Goal: Ask a question

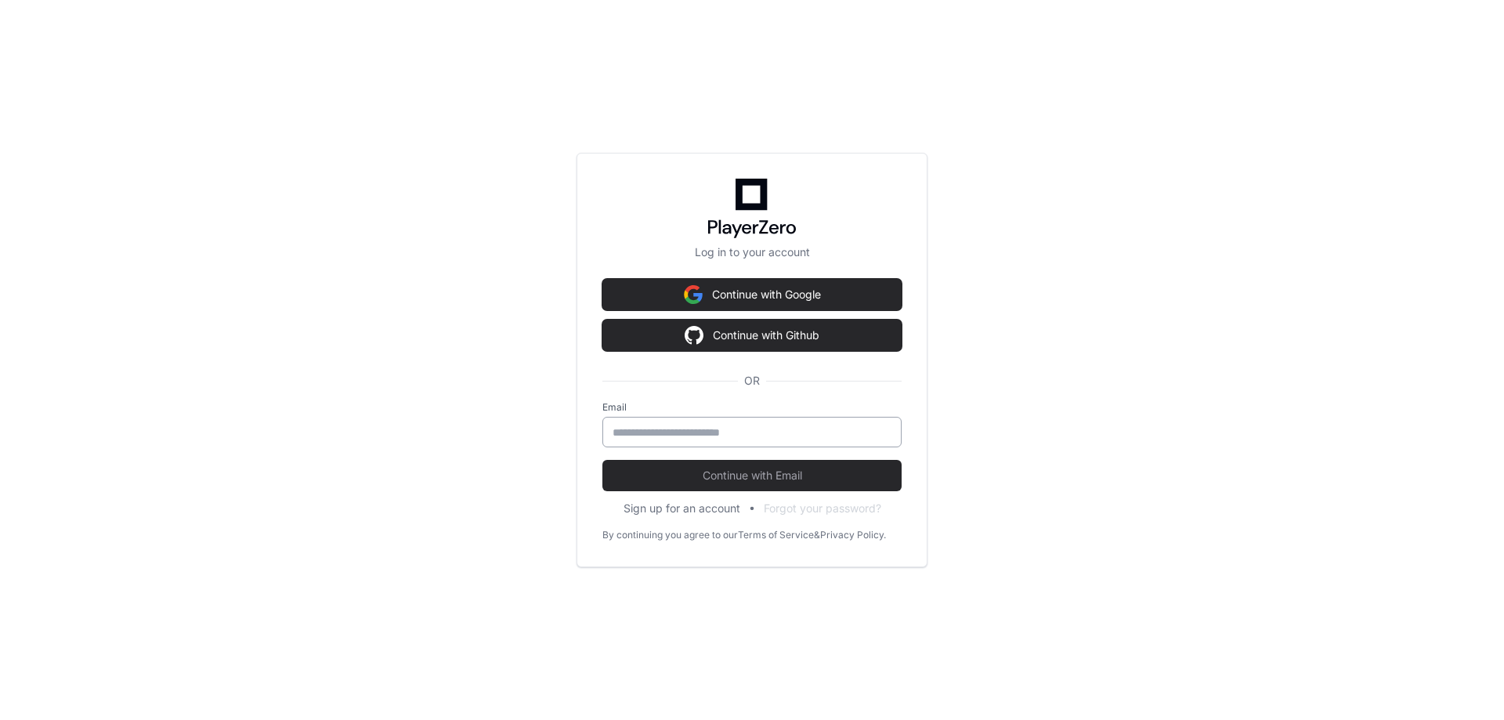
click at [673, 436] on input "email" at bounding box center [751, 433] width 279 height 16
type input "**********"
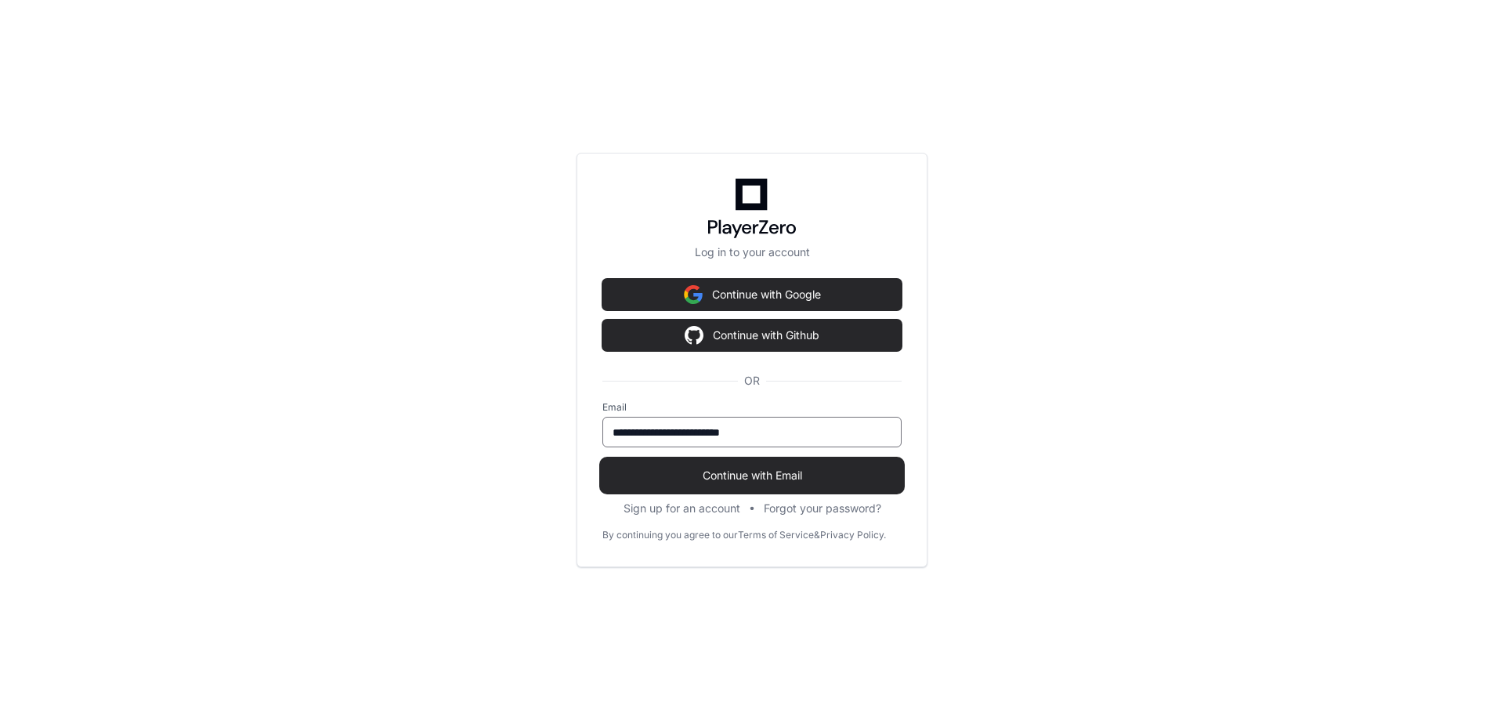
click at [652, 482] on span "Continue with Email" at bounding box center [751, 476] width 299 height 16
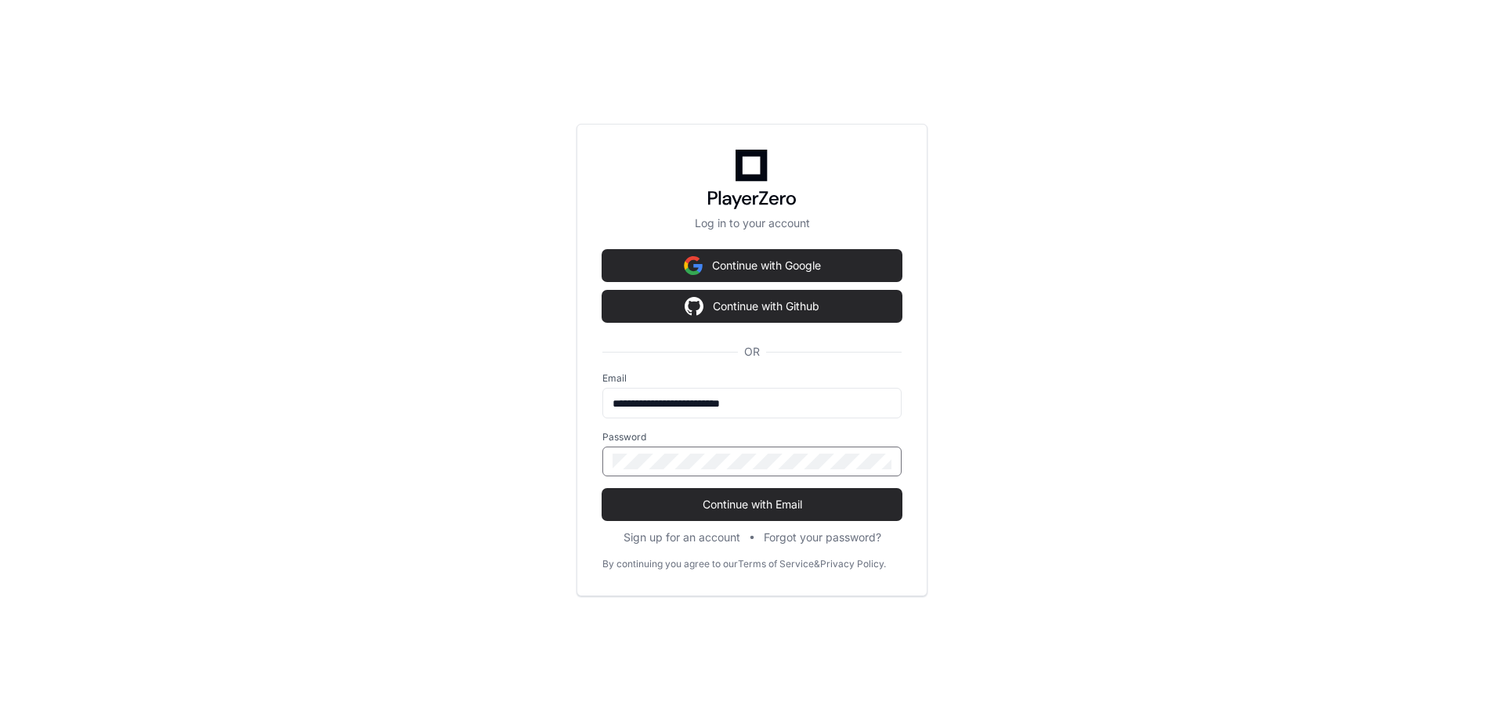
click at [602, 489] on button "Continue with Email" at bounding box center [751, 504] width 299 height 31
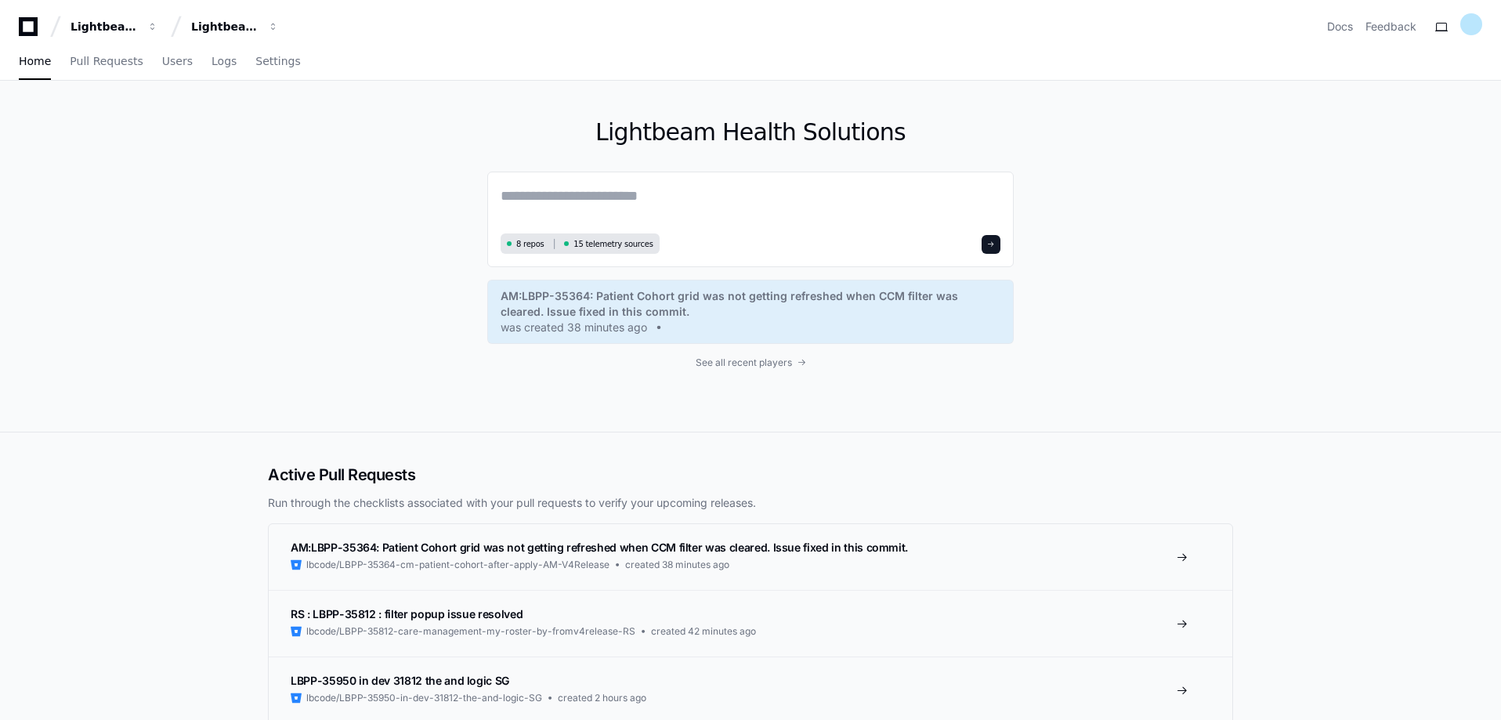
click at [273, 248] on div "Lightbeam Health Solutions 8 repos 15 telemetry sources AM:LBPP-35364: Patient …" at bounding box center [750, 256] width 1003 height 351
click at [201, 295] on div "Lightbeam Health Solutions 8 repos 15 telemetry sources AM:LBPP-35364: Patient …" at bounding box center [750, 257] width 1501 height 352
click at [628, 197] on textarea at bounding box center [750, 207] width 500 height 44
type textarea "*"
drag, startPoint x: 627, startPoint y: 200, endPoint x: 652, endPoint y: 255, distance: 60.0
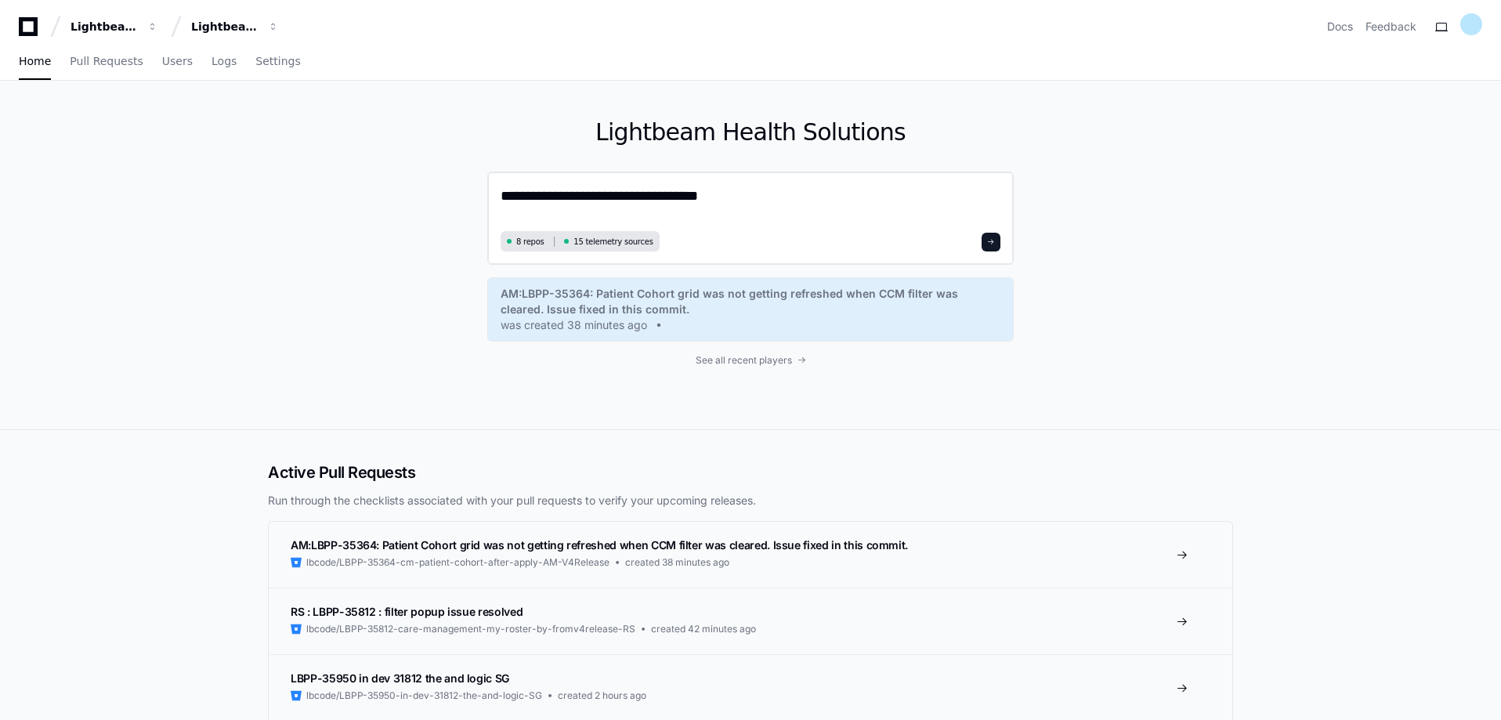
click at [628, 201] on textarea "**********" at bounding box center [750, 206] width 500 height 42
click at [684, 196] on textarea "**********" at bounding box center [750, 206] width 500 height 42
drag, startPoint x: 565, startPoint y: 195, endPoint x: 846, endPoint y: 194, distance: 281.2
click at [840, 193] on textarea "**********" at bounding box center [750, 206] width 500 height 42
click at [846, 194] on textarea "**********" at bounding box center [750, 206] width 500 height 42
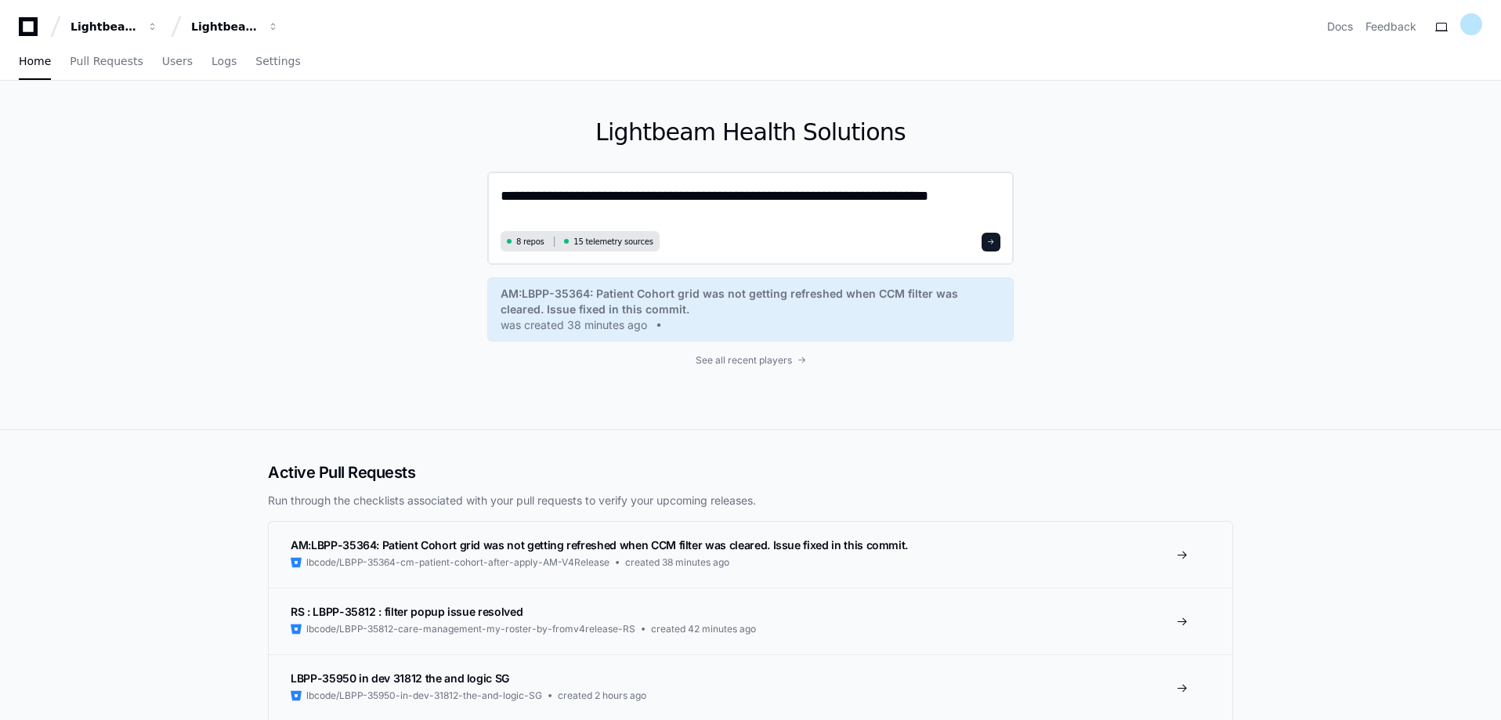
type textarea "**********"
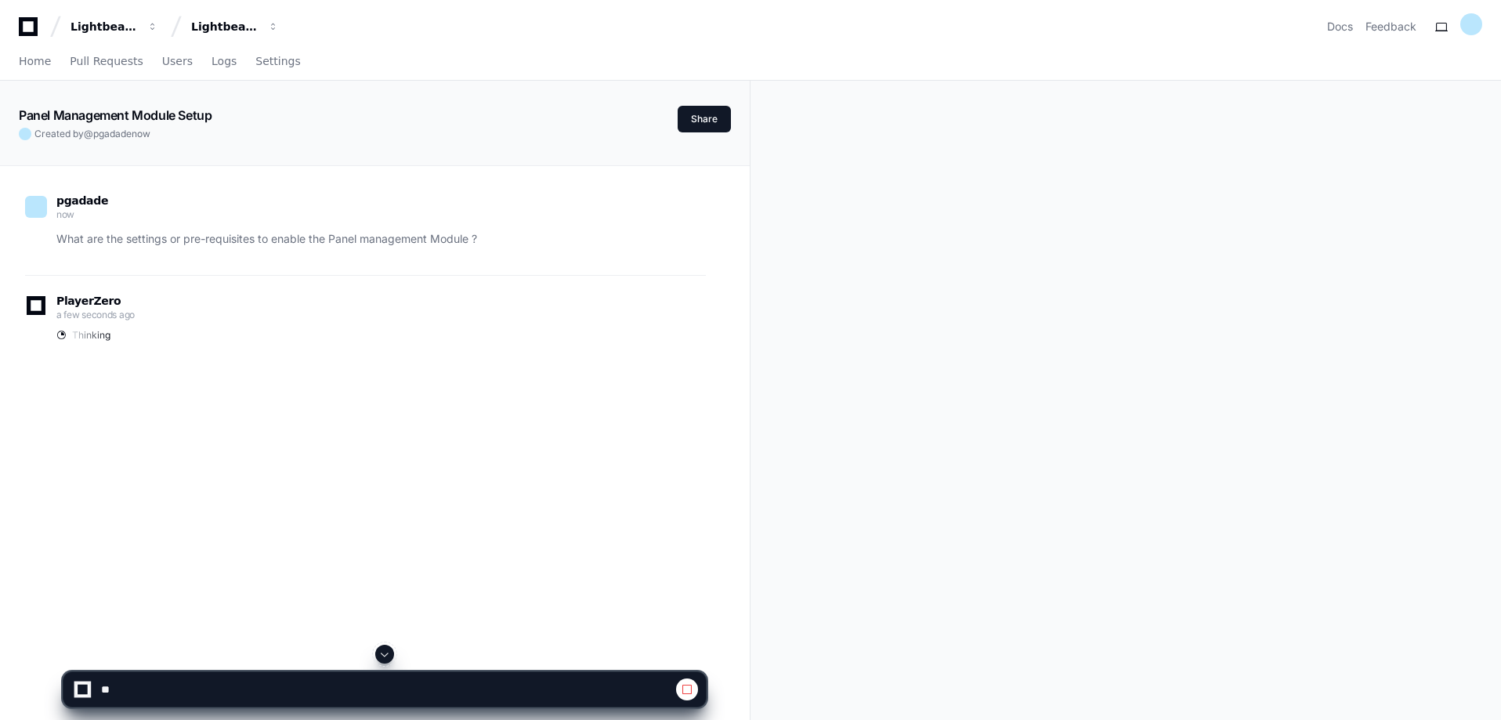
click at [686, 693] on span at bounding box center [687, 689] width 13 height 13
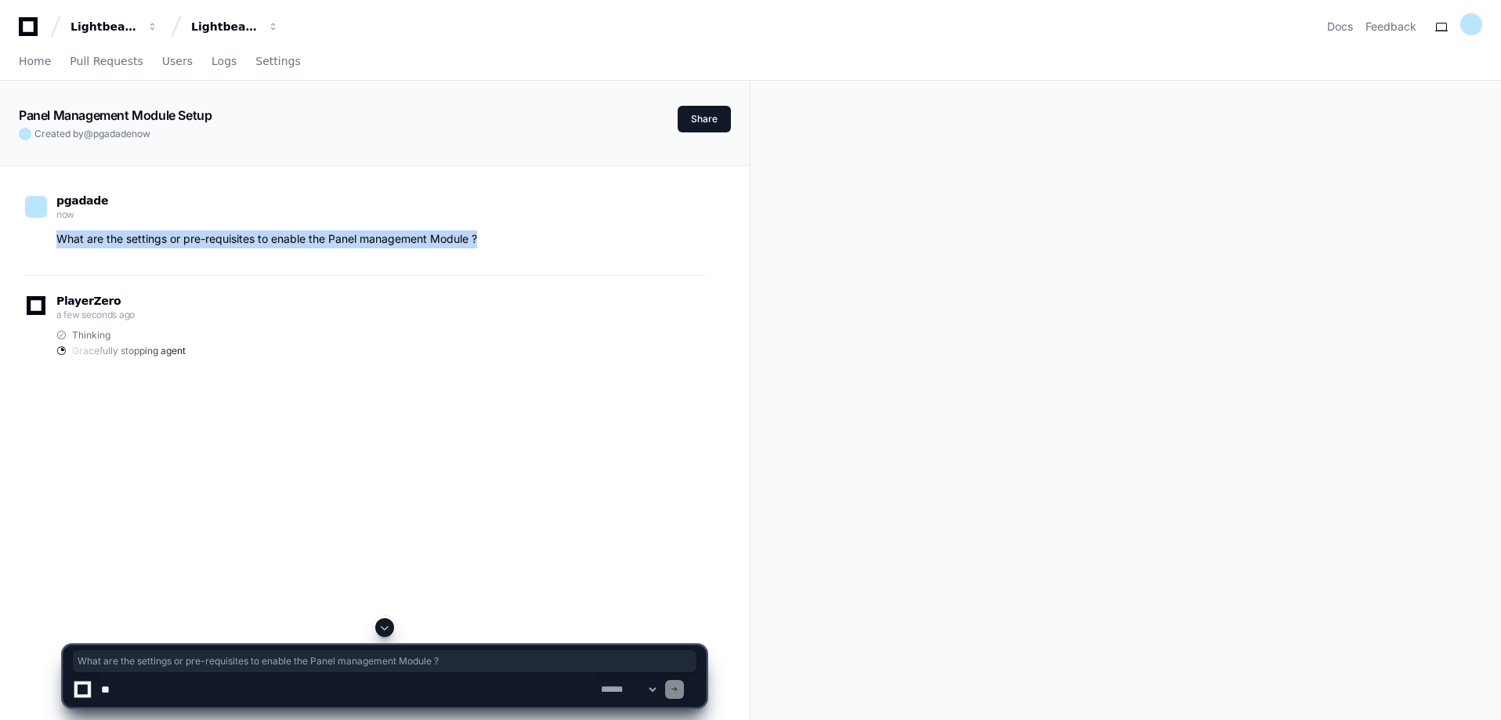
drag, startPoint x: 490, startPoint y: 242, endPoint x: 55, endPoint y: 228, distance: 435.7
click at [55, 228] on div "pgadade now What are the settings or pre-requisites to enable the Panel managem…" at bounding box center [365, 222] width 681 height 52
copy p "What are the settings or pre-requisites to enable the Panel management Module ?"
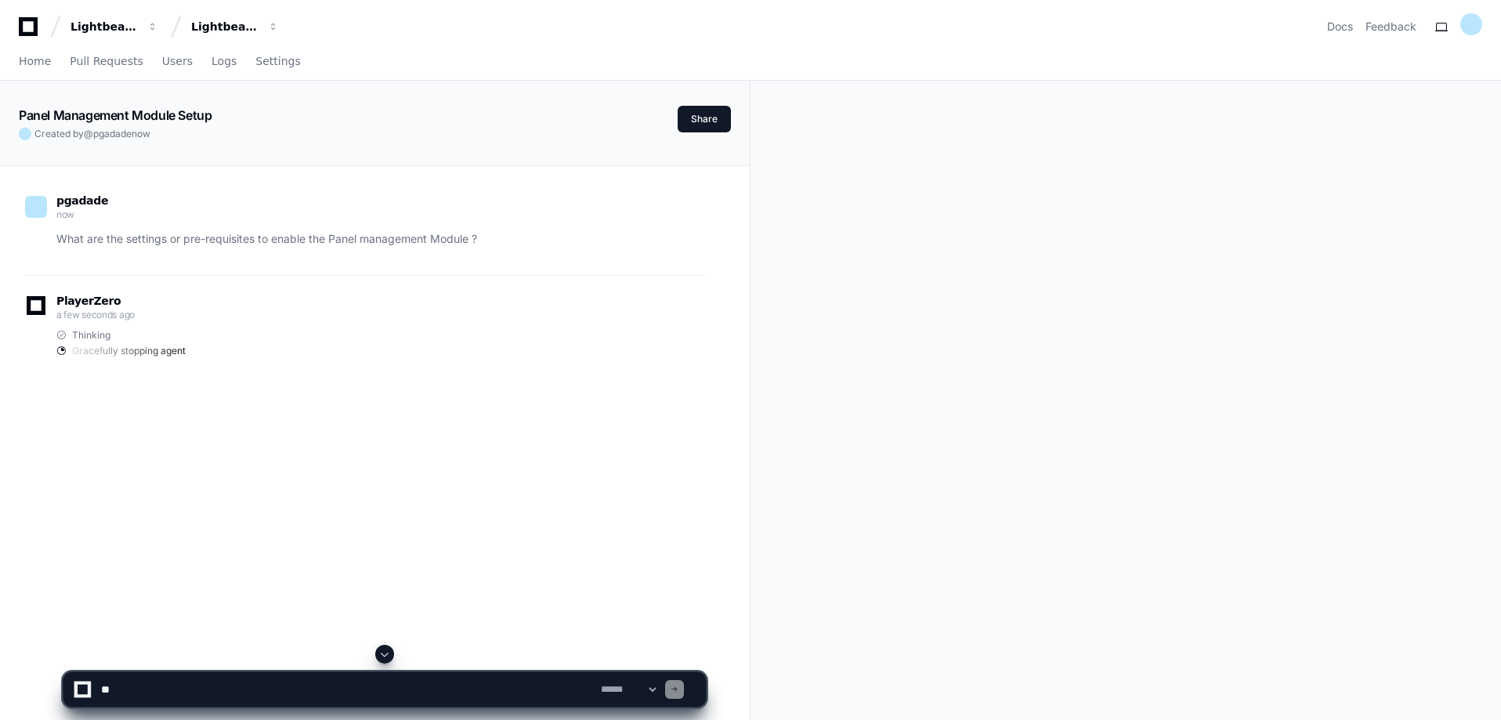
click at [307, 707] on div "**********" at bounding box center [385, 682] width 644 height 75
click at [290, 695] on textarea at bounding box center [348, 689] width 500 height 34
paste textarea "**********"
click at [518, 688] on textarea at bounding box center [348, 689] width 500 height 34
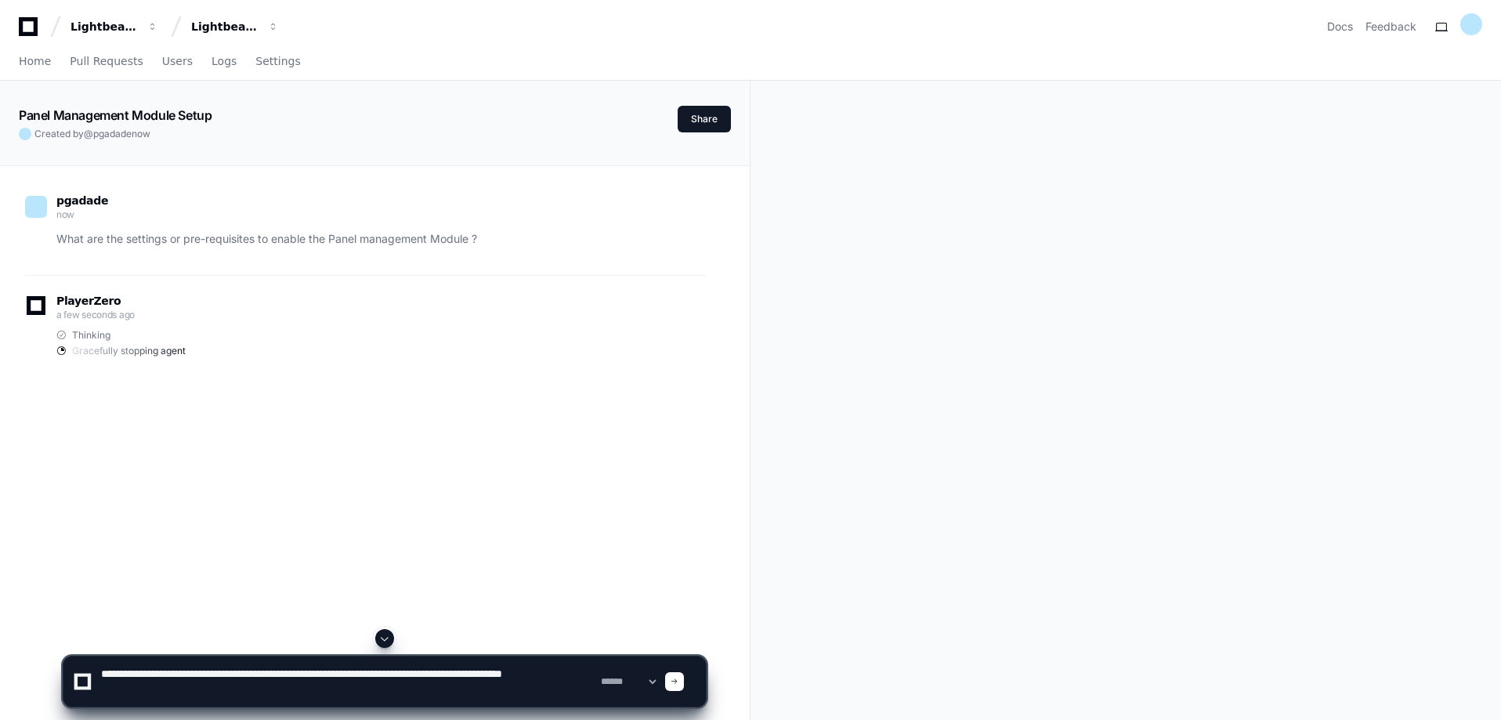
type textarea "**********"
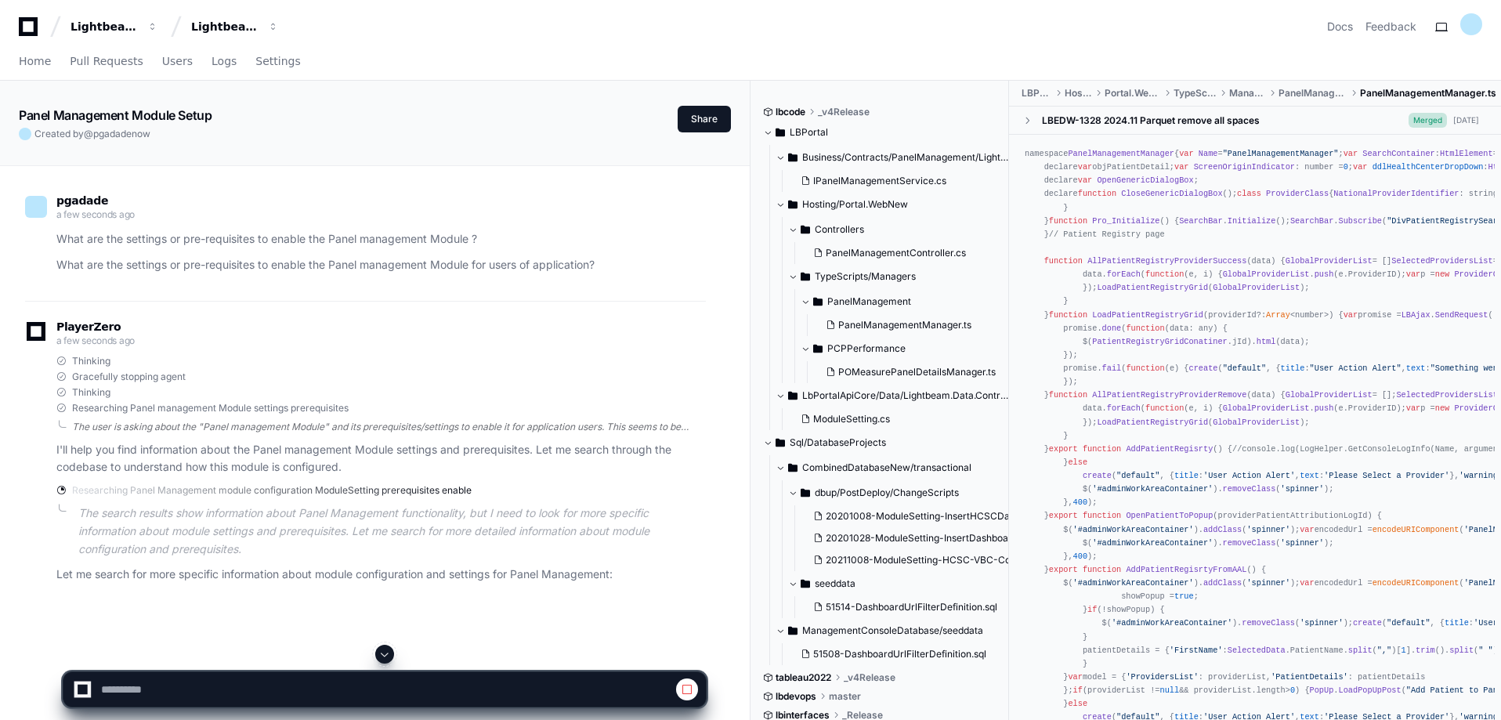
click at [331, 428] on div "The user is asking about the "Panel management Module" and its prerequisites/se…" at bounding box center [389, 427] width 634 height 13
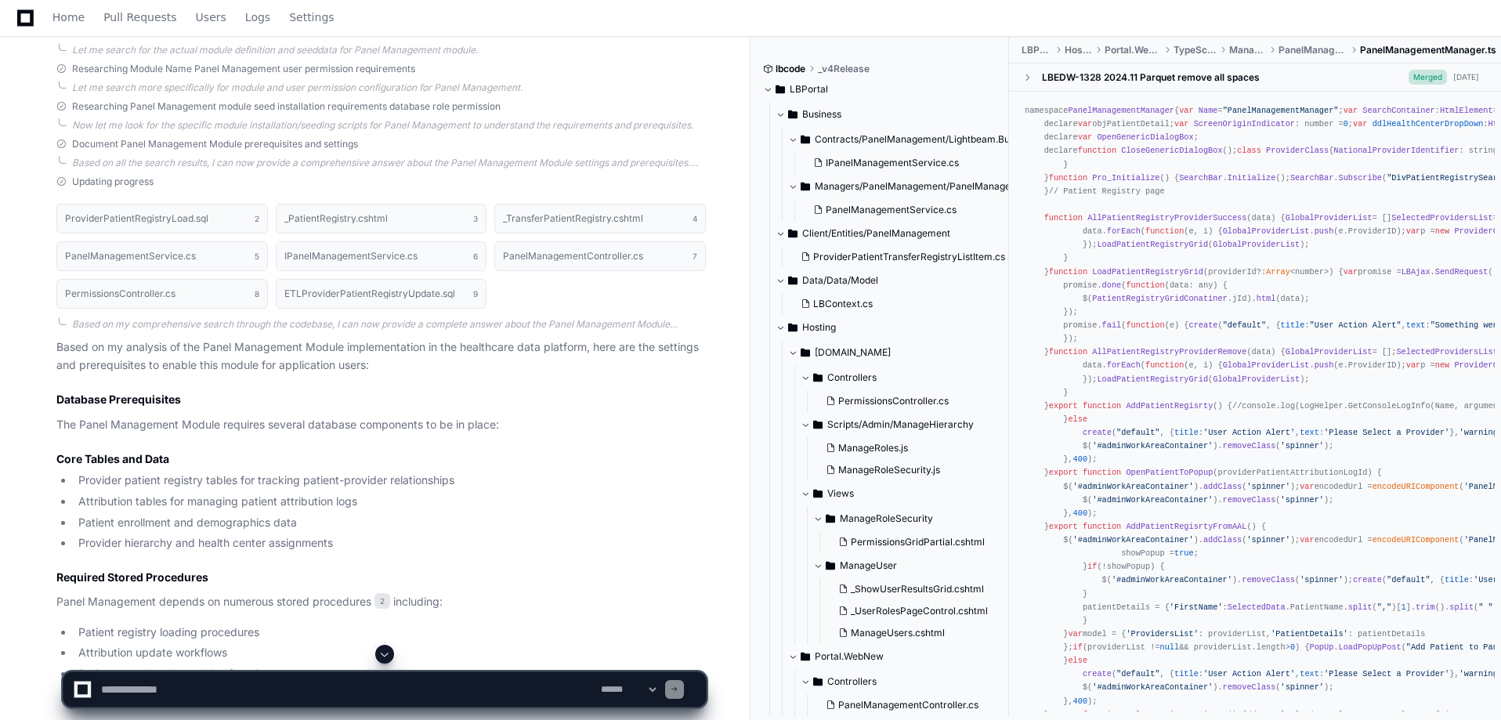
scroll to position [862, 0]
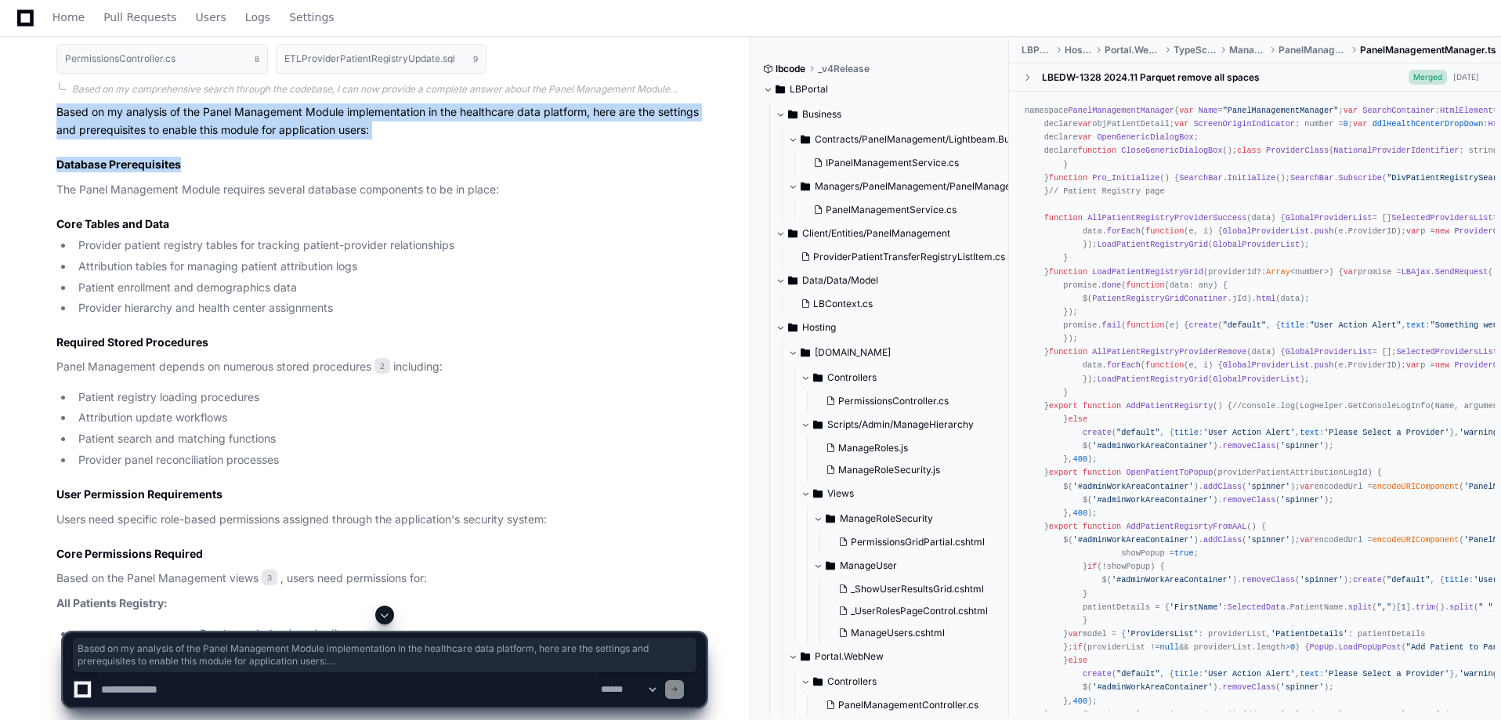
drag, startPoint x: 57, startPoint y: 108, endPoint x: 368, endPoint y: 157, distance: 314.8
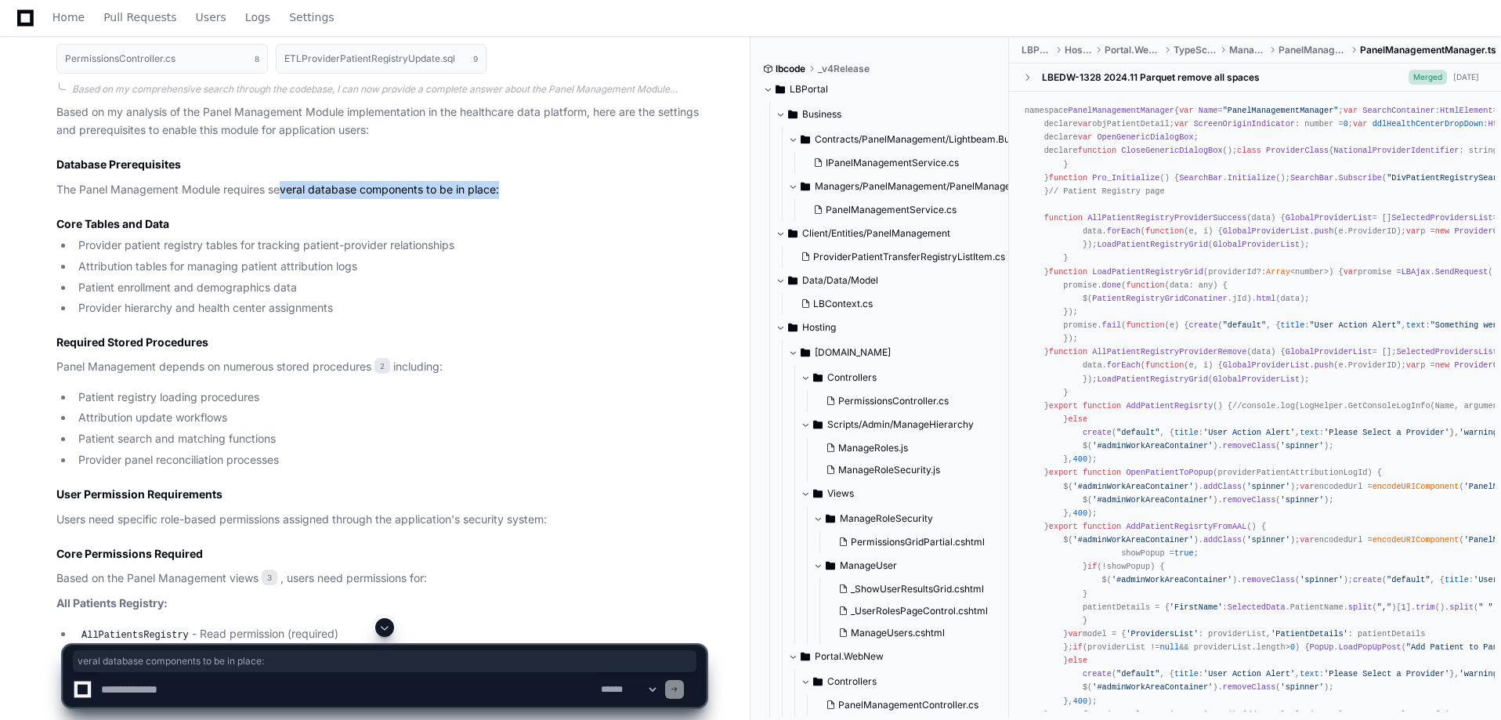
drag, startPoint x: 279, startPoint y: 191, endPoint x: 550, endPoint y: 196, distance: 271.0
click at [550, 196] on p "The Panel Management Module requires several database components to be in place:" at bounding box center [380, 190] width 649 height 18
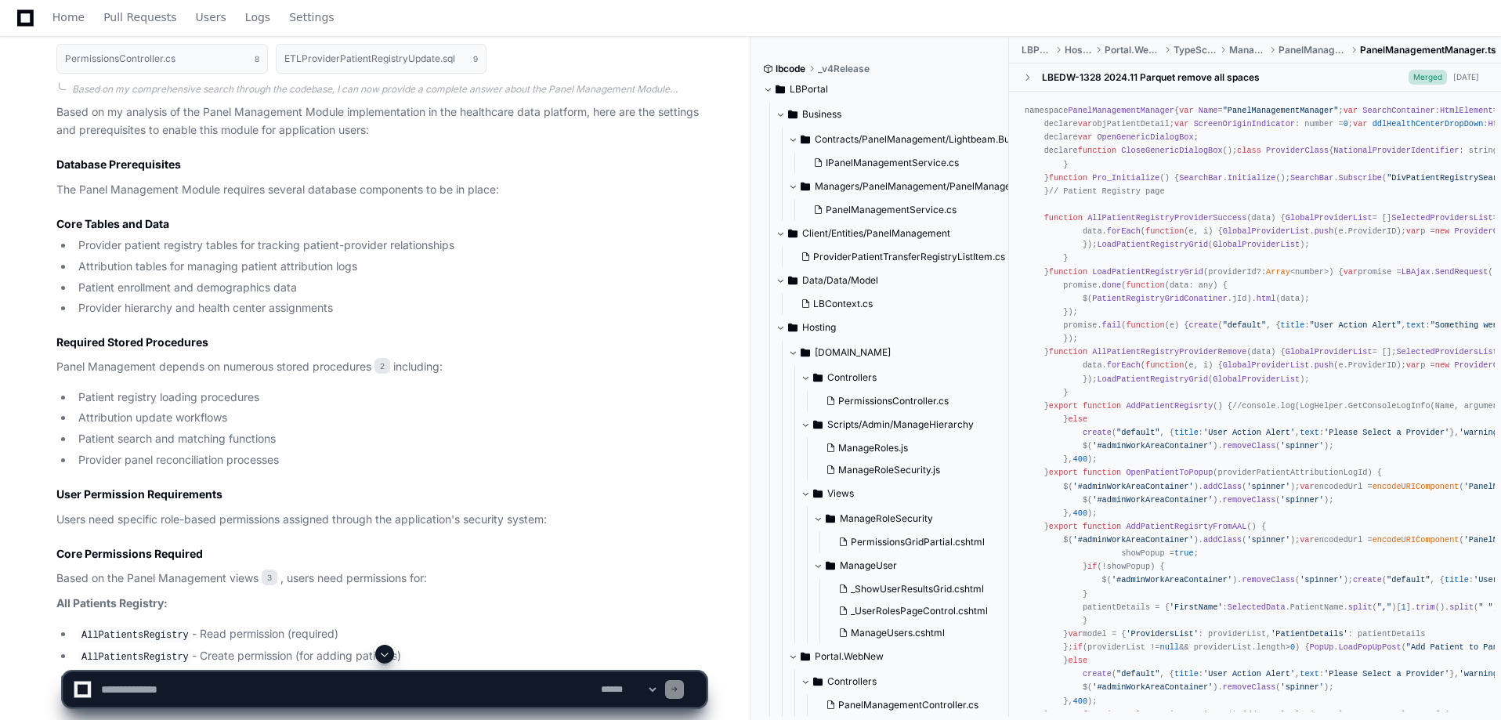
click at [190, 262] on li "Attribution tables for managing patient attribution logs" at bounding box center [390, 267] width 632 height 18
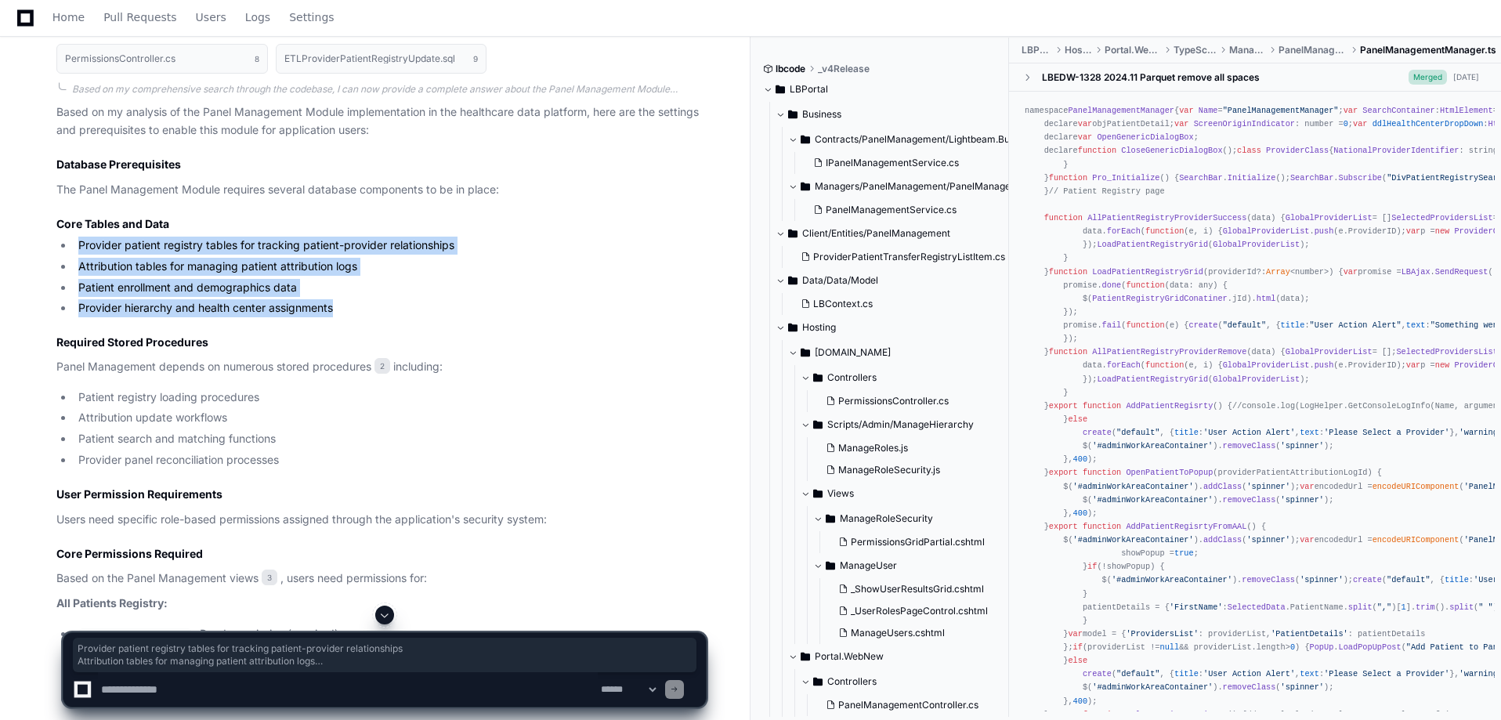
drag, startPoint x: 95, startPoint y: 249, endPoint x: 369, endPoint y: 312, distance: 281.2
click at [369, 312] on ul "Provider patient registry tables for tracking patient-provider relationships At…" at bounding box center [380, 277] width 649 height 81
click at [369, 312] on li "Provider hierarchy and health center assignments" at bounding box center [390, 308] width 632 height 18
drag, startPoint x: 364, startPoint y: 313, endPoint x: 55, endPoint y: 237, distance: 318.6
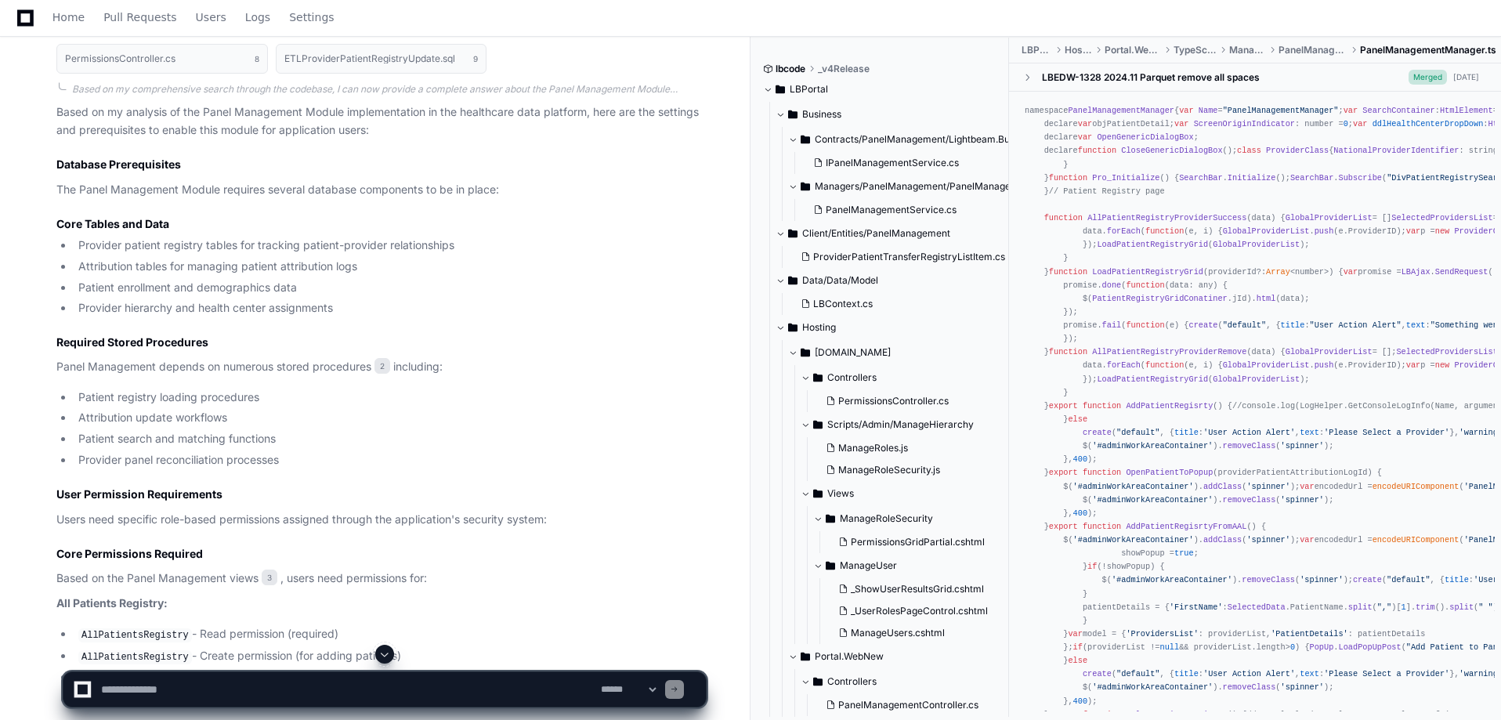
click at [306, 345] on h3 "Required Stored Procedures" at bounding box center [380, 342] width 649 height 16
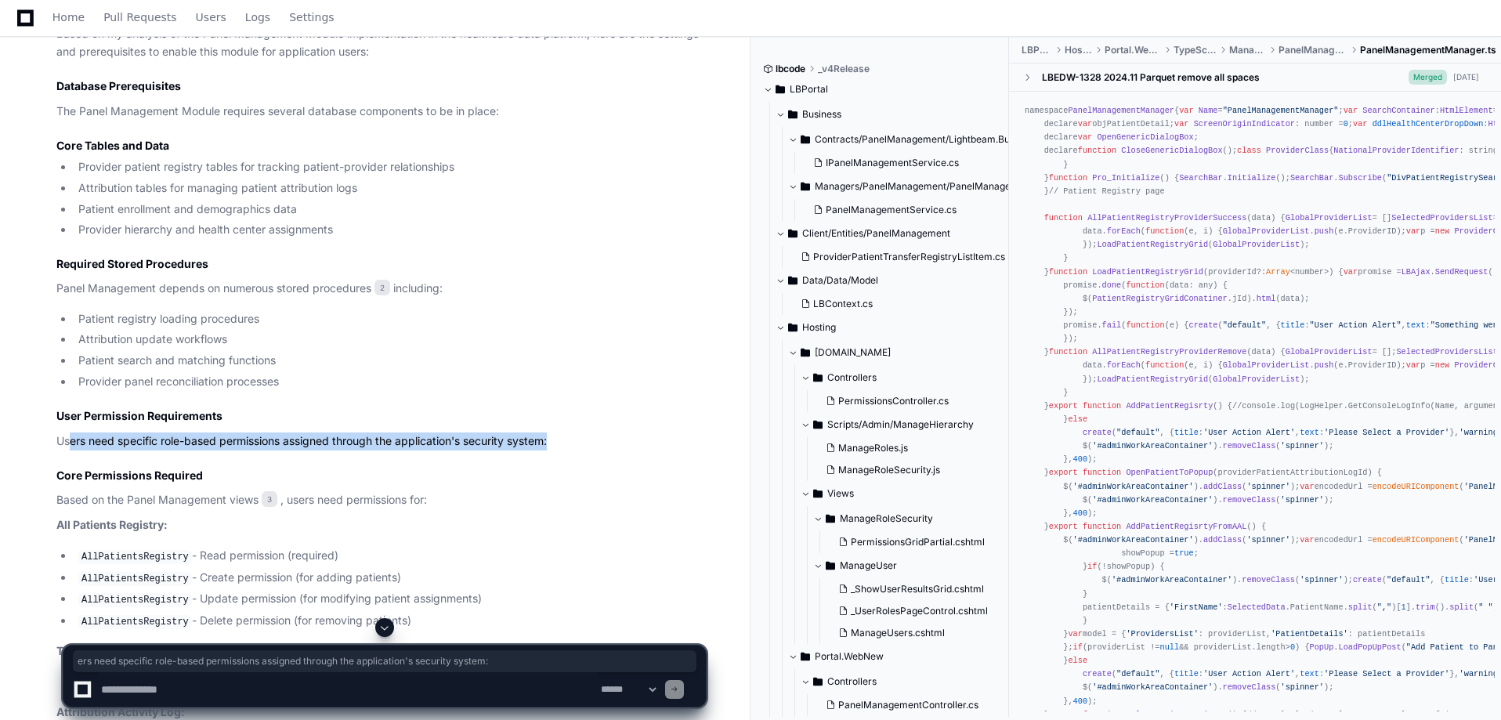
drag, startPoint x: 70, startPoint y: 444, endPoint x: 574, endPoint y: 445, distance: 504.4
click at [574, 445] on p "Users need specific role-based permissions assigned through the application's s…" at bounding box center [380, 441] width 649 height 18
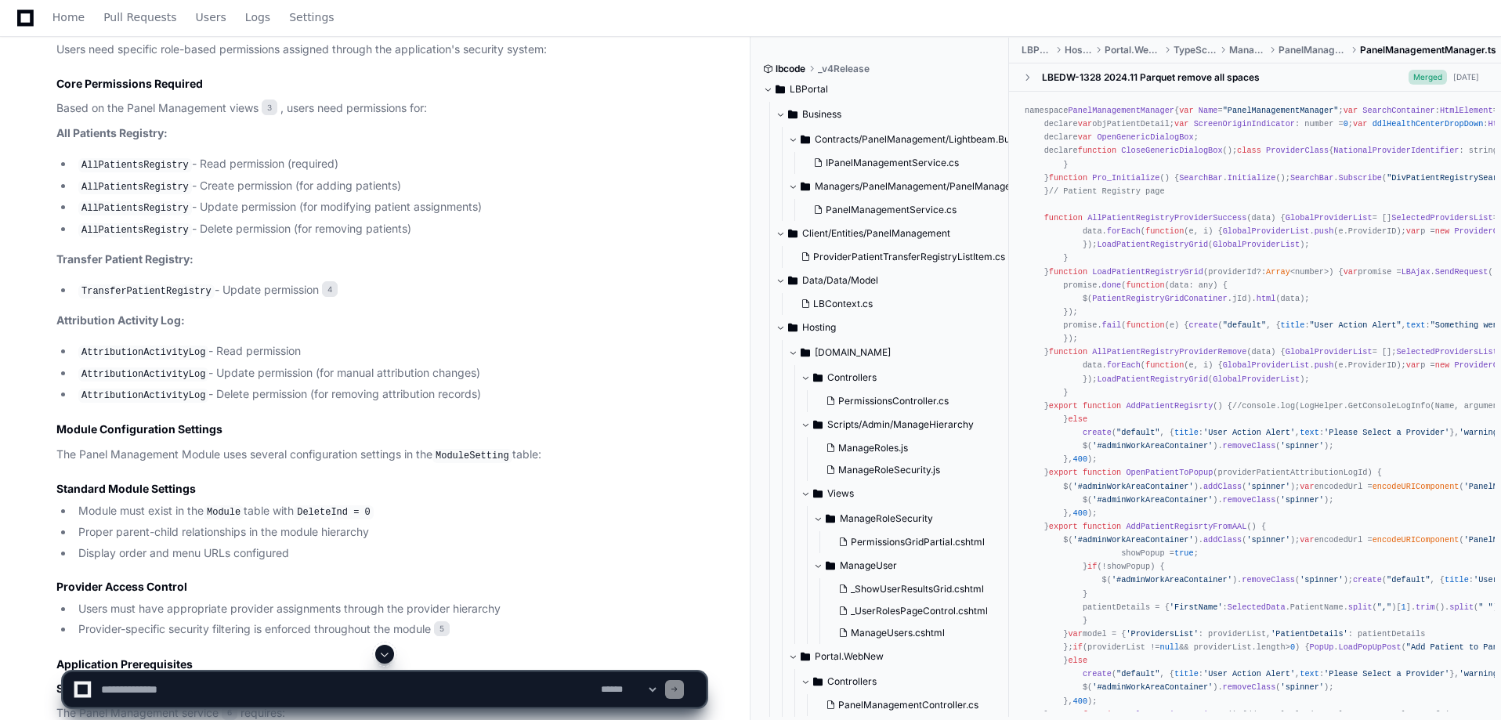
scroll to position [1410, 0]
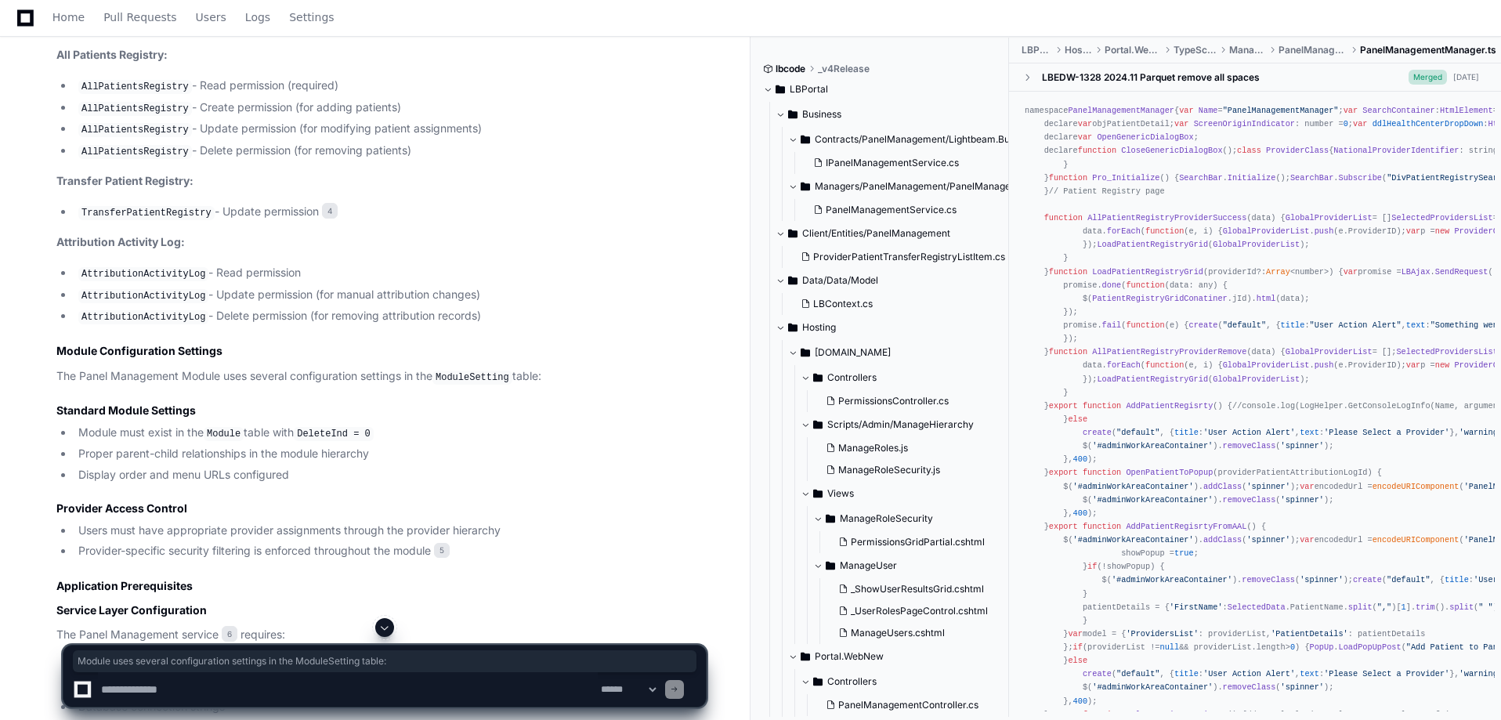
drag, startPoint x: 180, startPoint y: 370, endPoint x: 562, endPoint y: 375, distance: 382.3
click at [562, 375] on p "The Panel Management Module uses several configuration settings in the ModuleSe…" at bounding box center [380, 376] width 649 height 19
drag, startPoint x: 121, startPoint y: 422, endPoint x: 436, endPoint y: 433, distance: 315.8
click at [436, 433] on li "Module must exist in the Module table with DeleteInd = 0" at bounding box center [390, 433] width 632 height 19
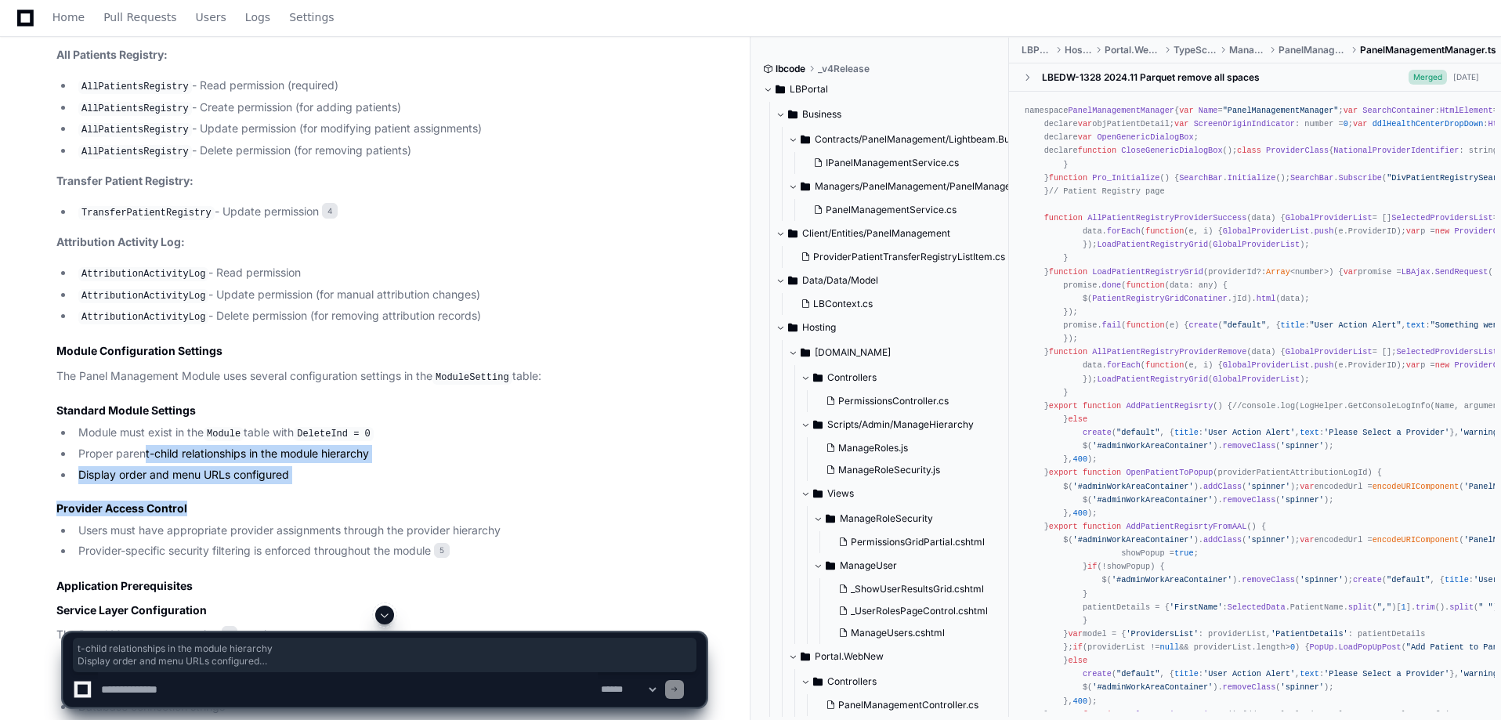
drag, startPoint x: 156, startPoint y: 469, endPoint x: 310, endPoint y: 487, distance: 155.3
click at [310, 487] on article "Based on my analysis of the Panel Management Module implementation in the healt…" at bounding box center [380, 450] width 649 height 1790
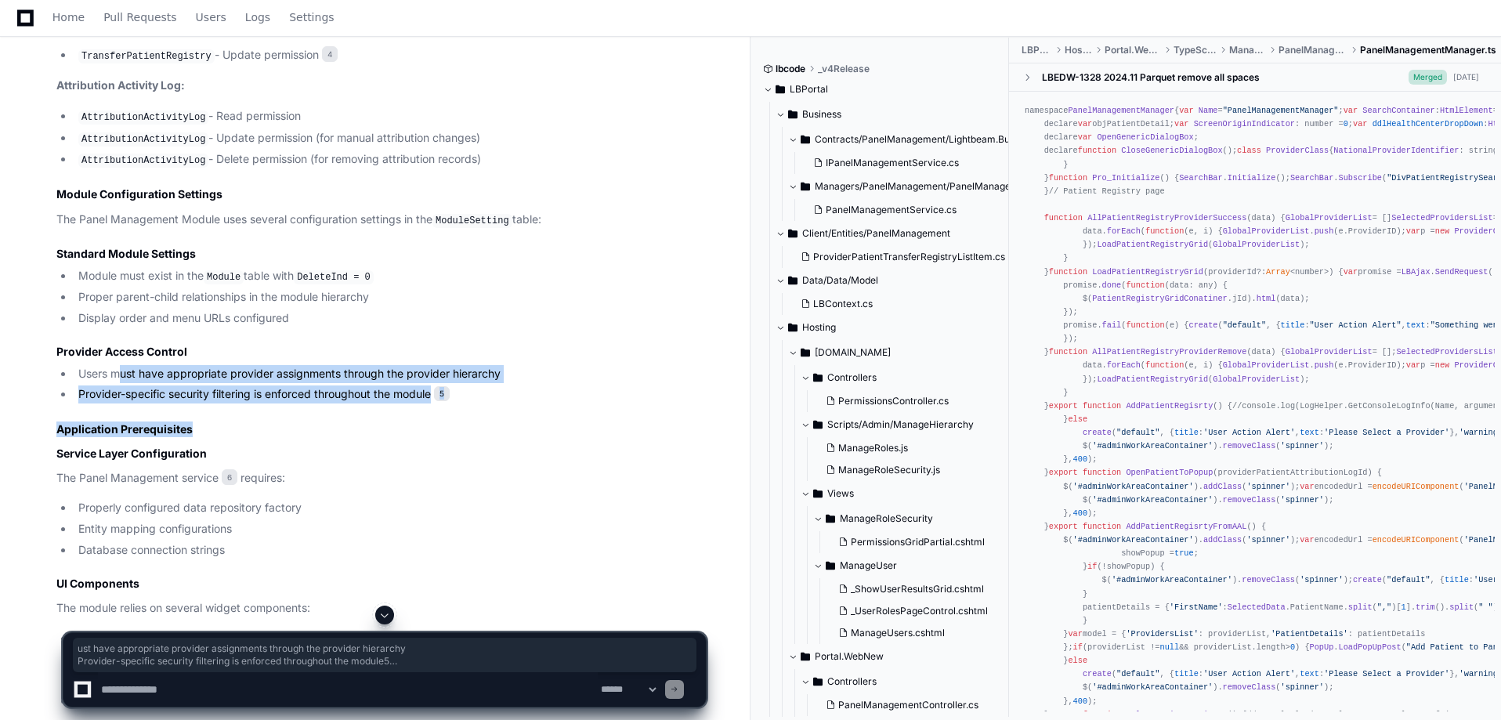
drag, startPoint x: 124, startPoint y: 374, endPoint x: 485, endPoint y: 427, distance: 364.9
click at [498, 399] on article "Based on my analysis of the Panel Management Module implementation in the healt…" at bounding box center [380, 293] width 649 height 1790
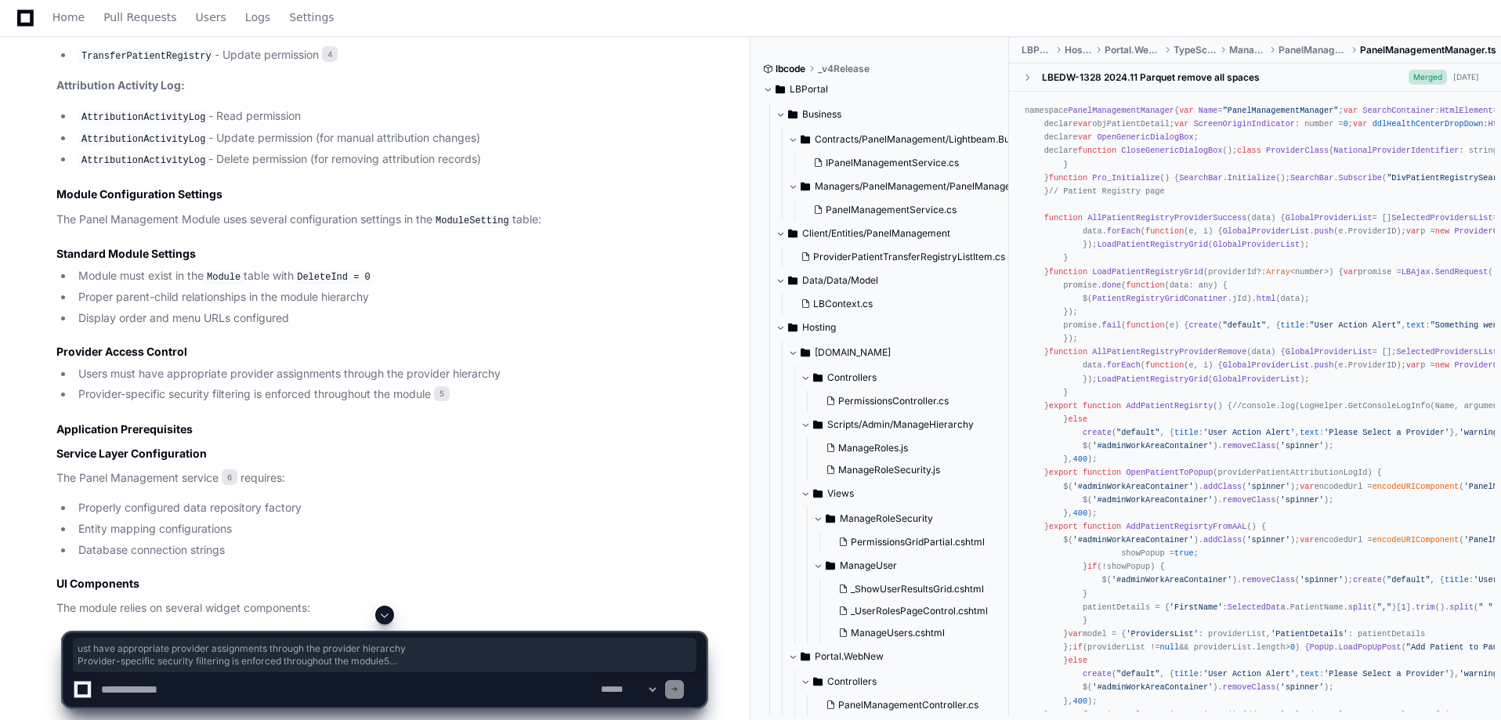
click at [362, 520] on li "Entity mapping configurations" at bounding box center [390, 529] width 632 height 18
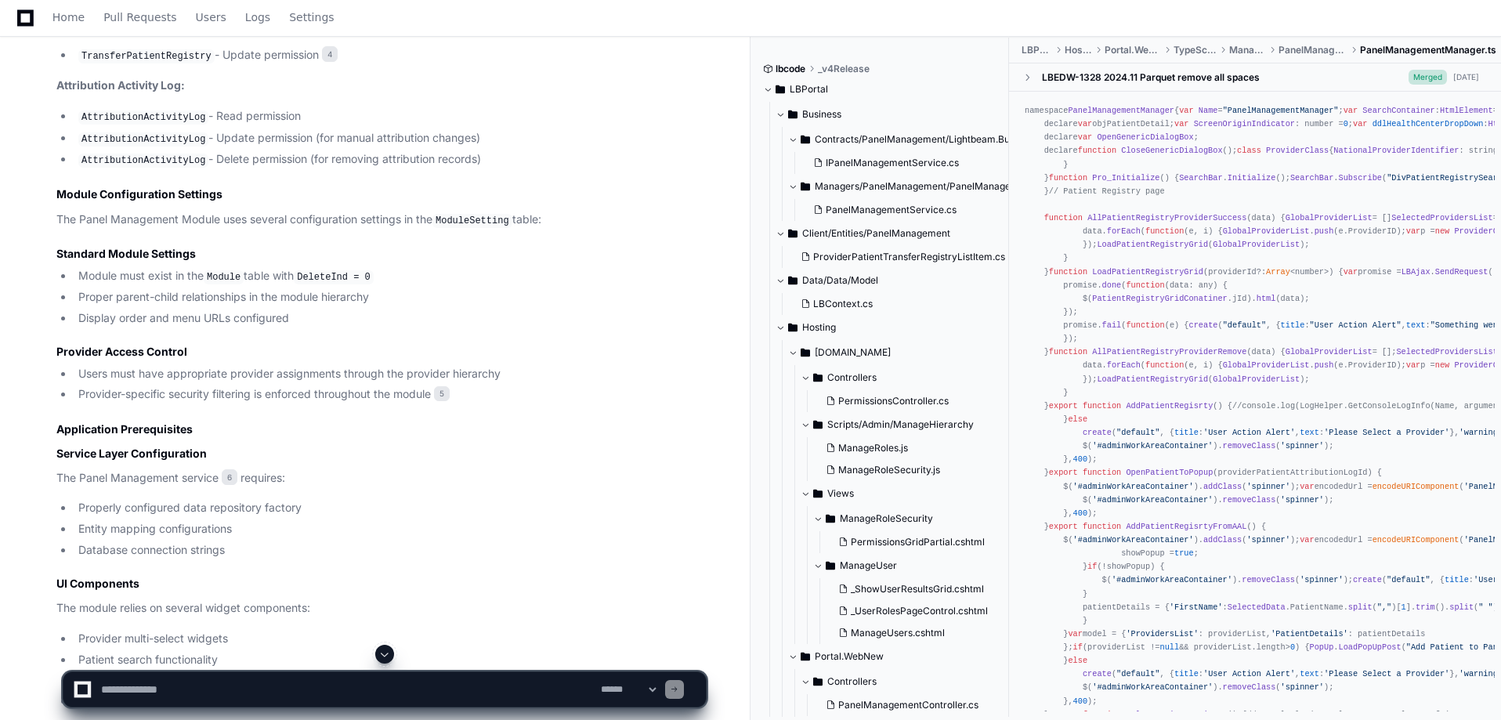
scroll to position [1645, 0]
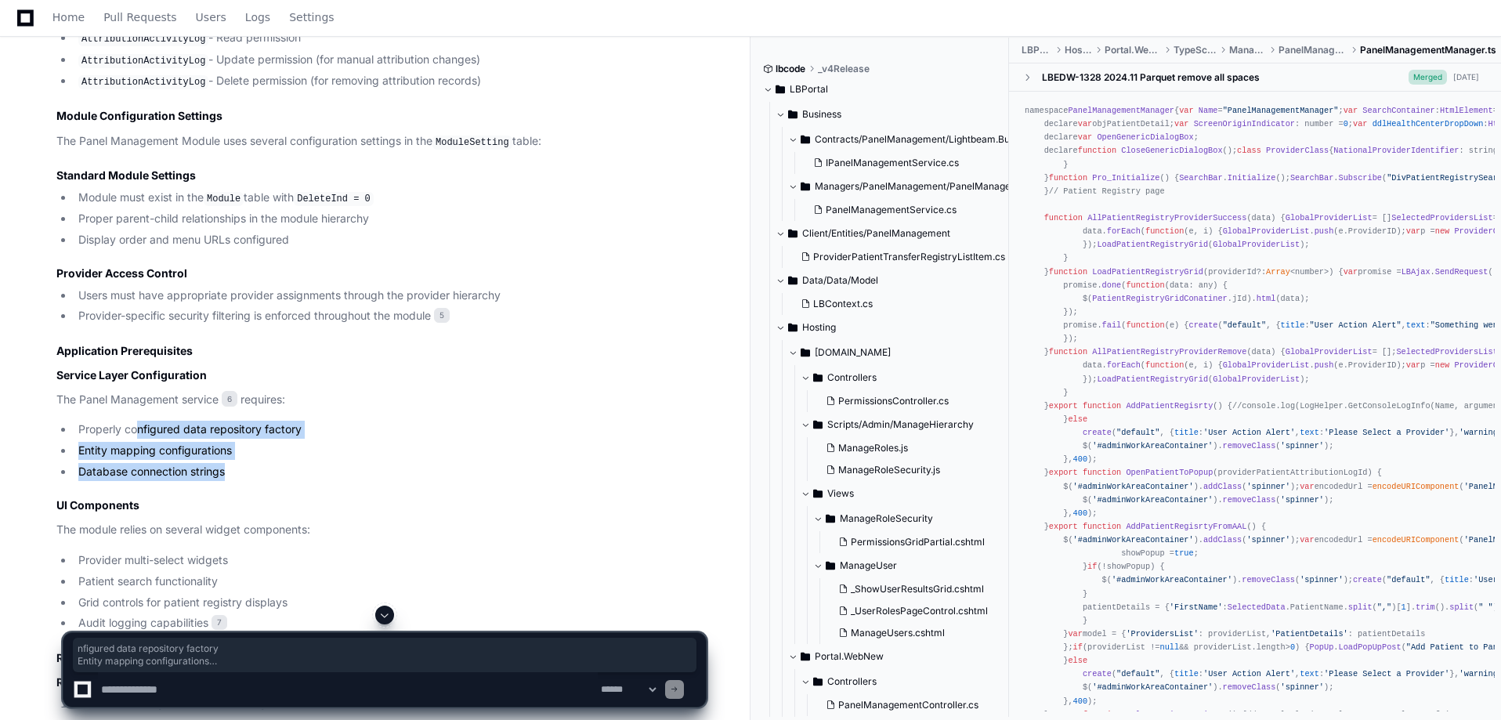
drag, startPoint x: 135, startPoint y: 417, endPoint x: 288, endPoint y: 466, distance: 160.5
click at [288, 466] on ul "Properly configured data repository factory Entity mapping configurations Datab…" at bounding box center [380, 451] width 649 height 60
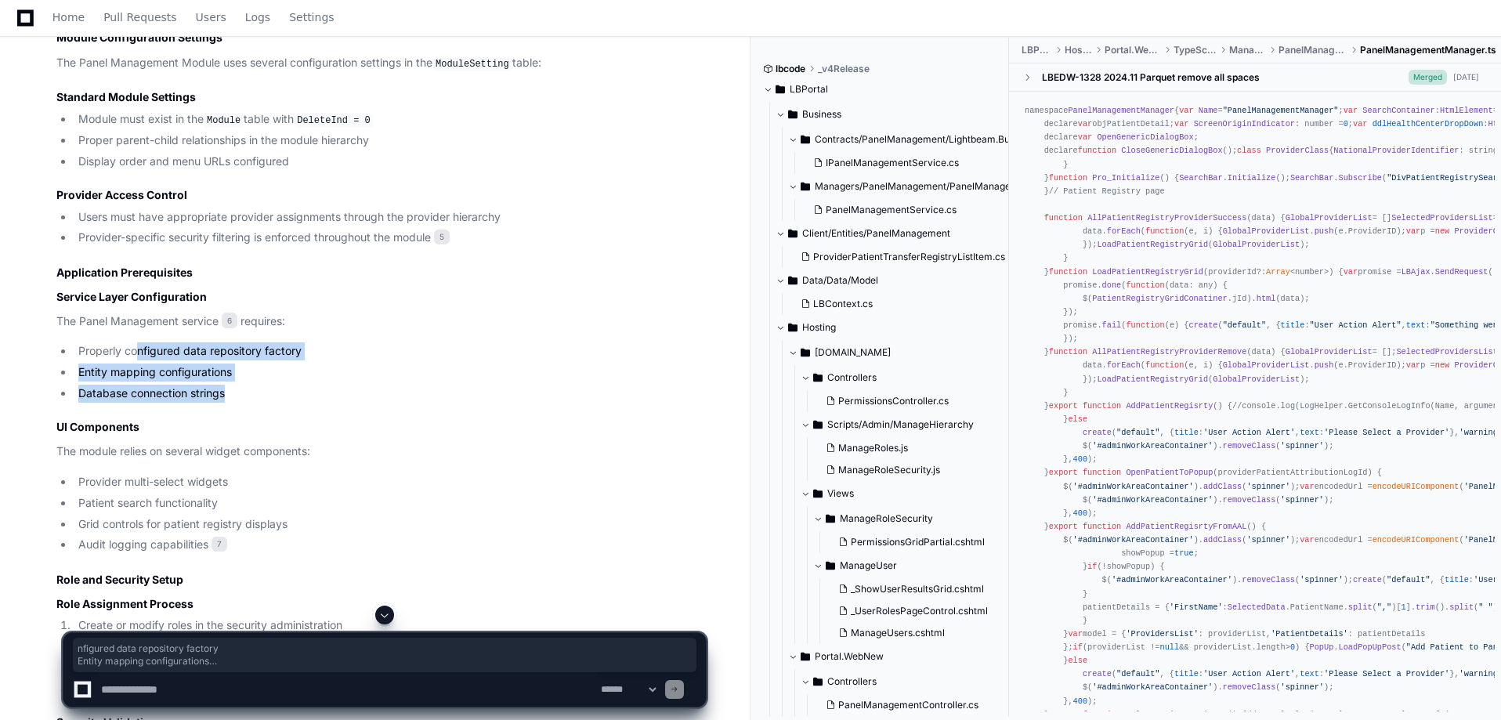
scroll to position [1801, 0]
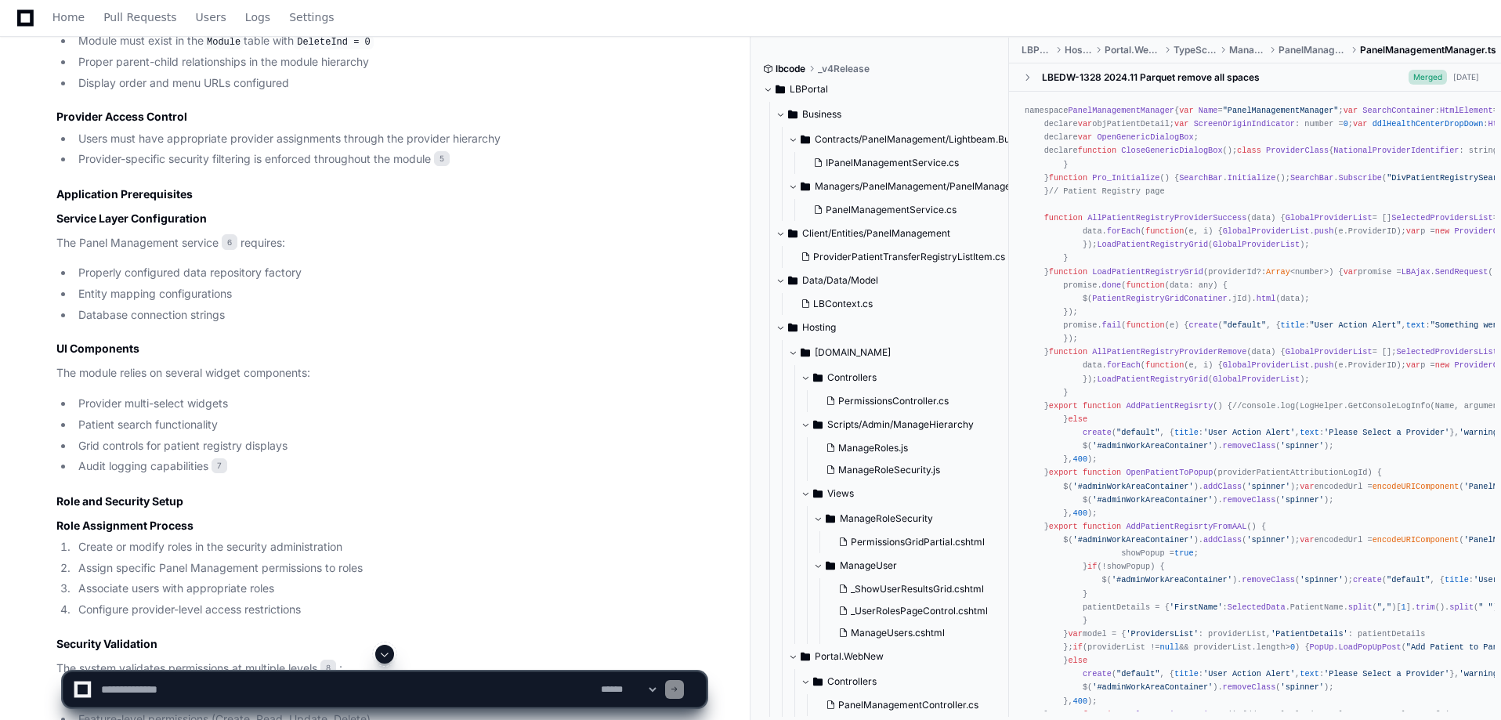
click at [287, 462] on li "Audit logging capabilities 7" at bounding box center [390, 466] width 632 height 18
click at [269, 685] on textarea at bounding box center [348, 689] width 500 height 34
type textarea "**********"
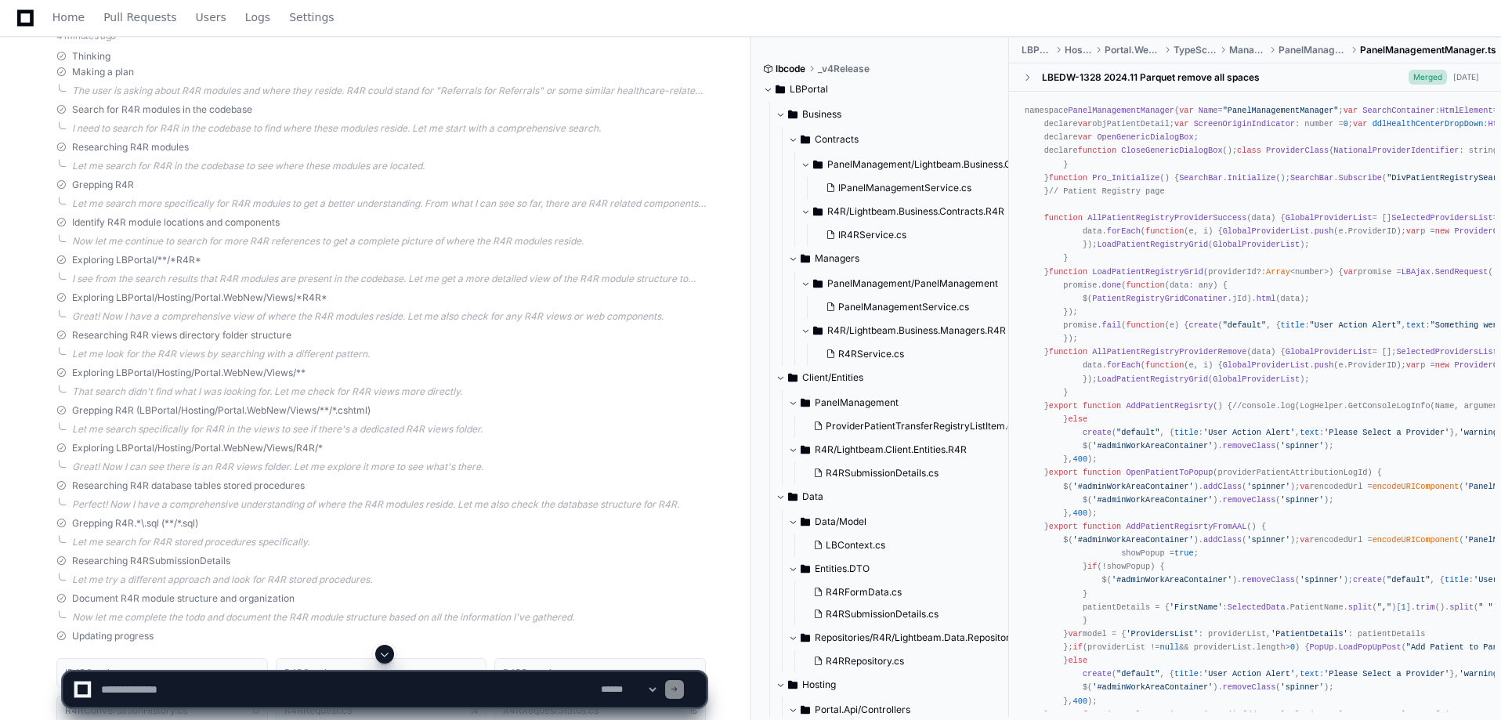
scroll to position [3760, 0]
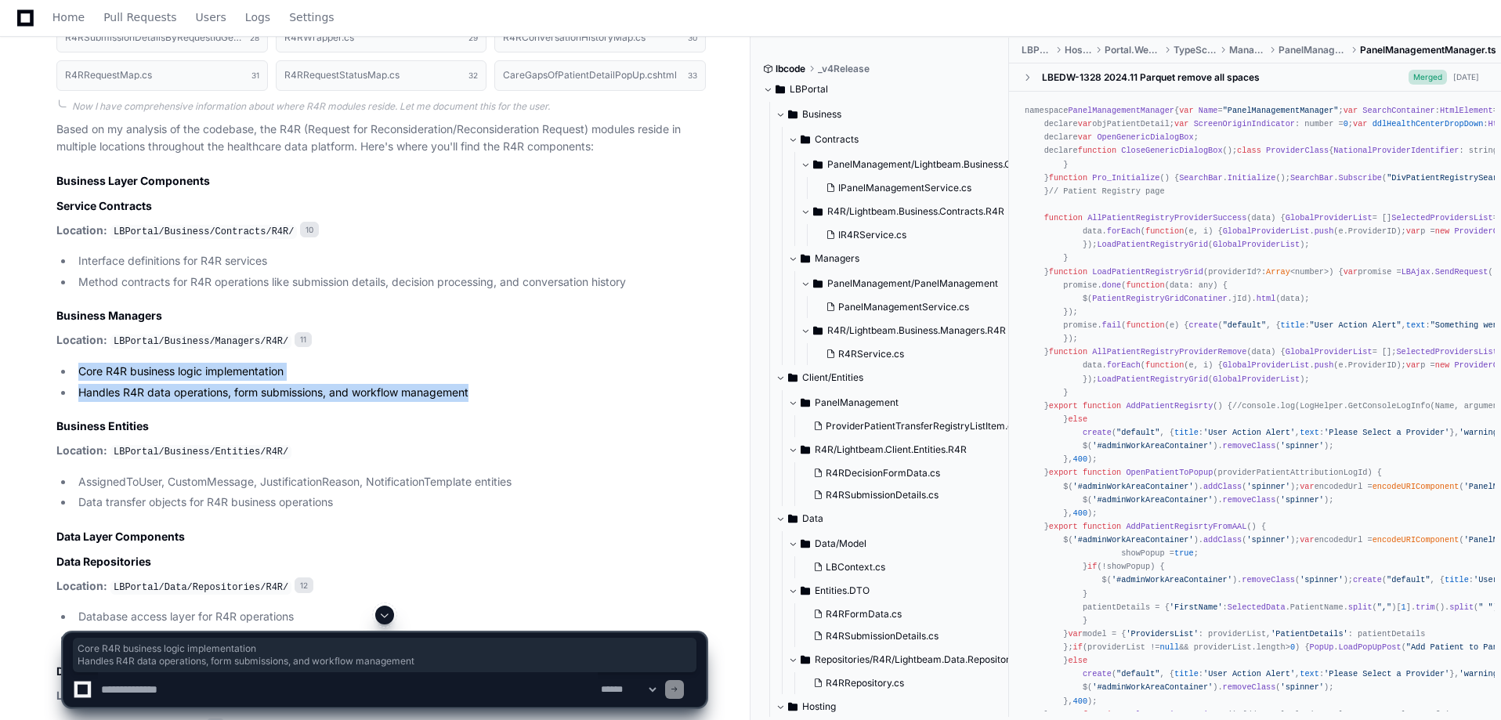
drag, startPoint x: 56, startPoint y: 359, endPoint x: 514, endPoint y: 392, distance: 458.6
click at [514, 392] on ul "Core R4R business logic implementation Handles R4R data operations, form submis…" at bounding box center [380, 382] width 649 height 39
click at [514, 392] on li "Handles R4R data operations, form submissions, and workflow management" at bounding box center [390, 393] width 632 height 18
drag, startPoint x: 514, startPoint y: 392, endPoint x: 33, endPoint y: 315, distance: 487.1
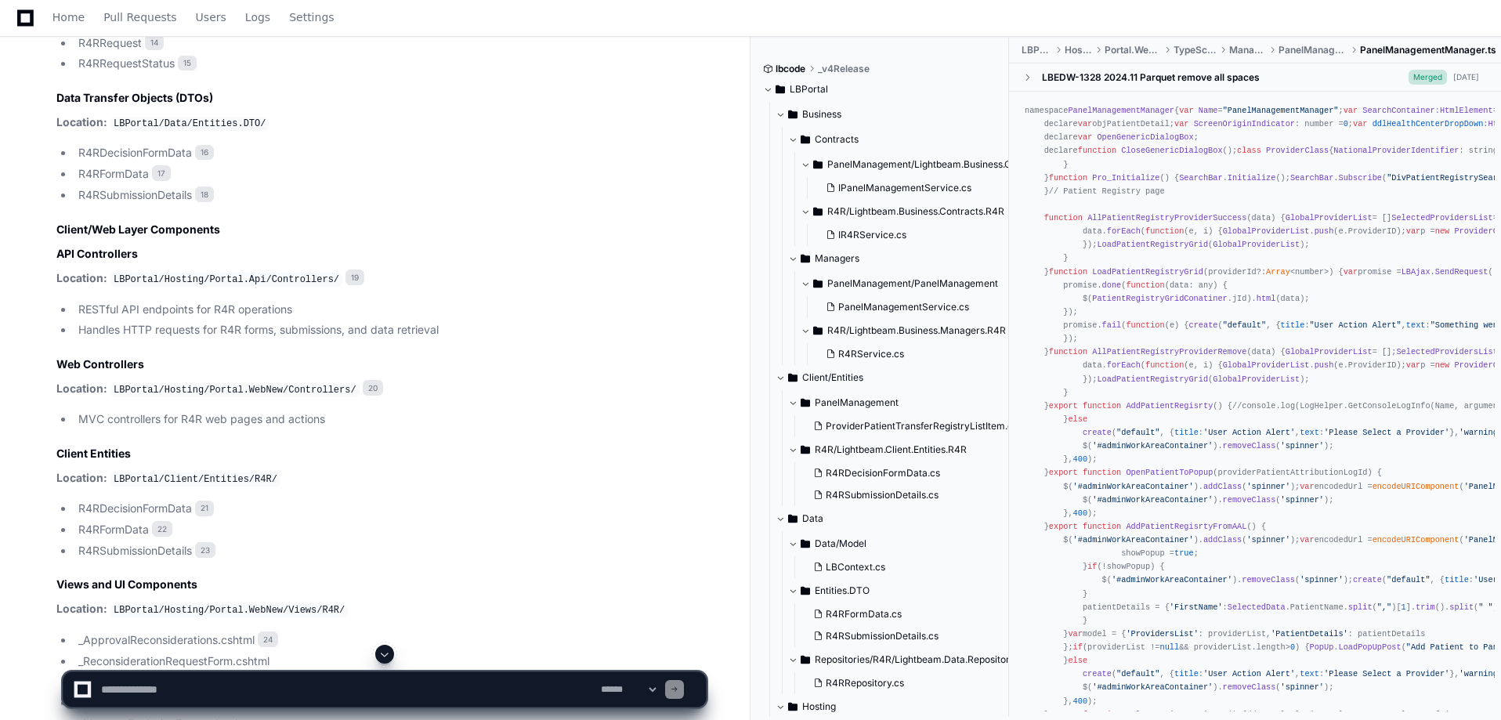
scroll to position [4543, 0]
